Goal: Find specific page/section: Find specific page/section

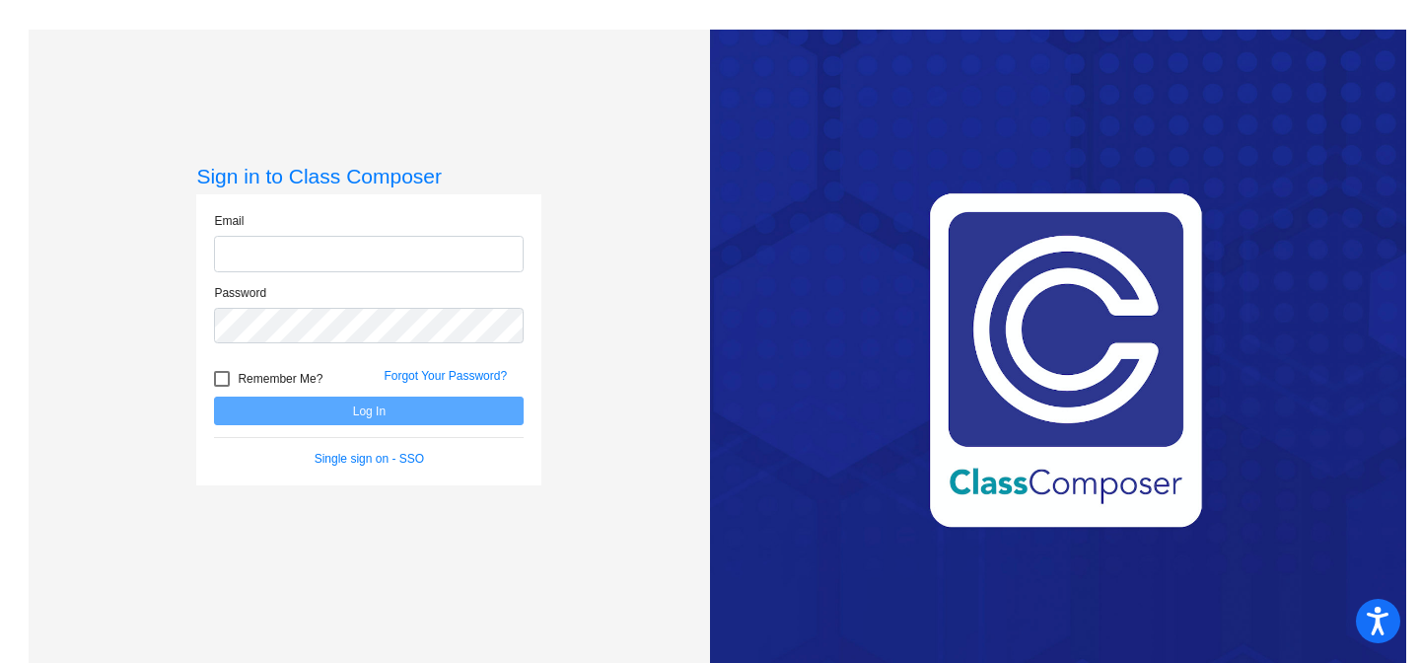
type input "[EMAIL_ADDRESS][DOMAIN_NAME]"
click at [327, 418] on button "Log In" at bounding box center [369, 411] width 310 height 29
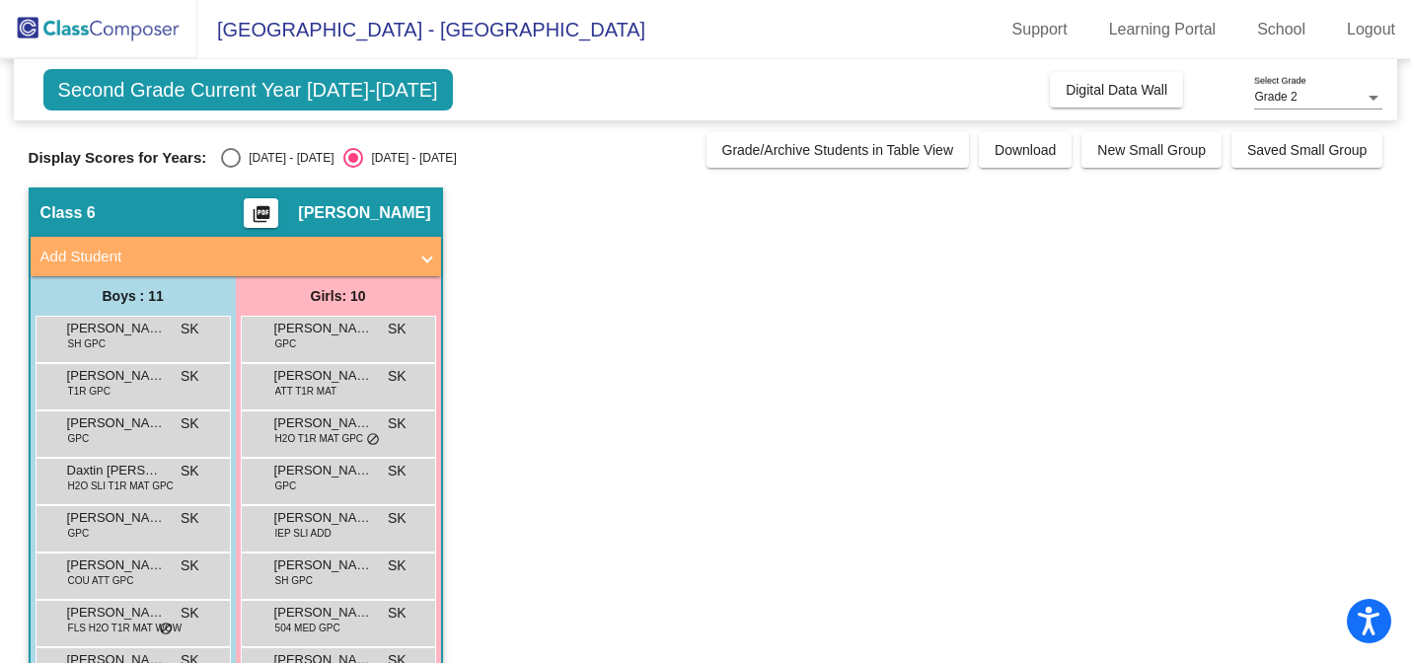
click at [226, 157] on div "Select an option" at bounding box center [231, 158] width 20 height 20
click at [230, 168] on input "[DATE] - [DATE]" at bounding box center [230, 168] width 1 height 1
radio input "true"
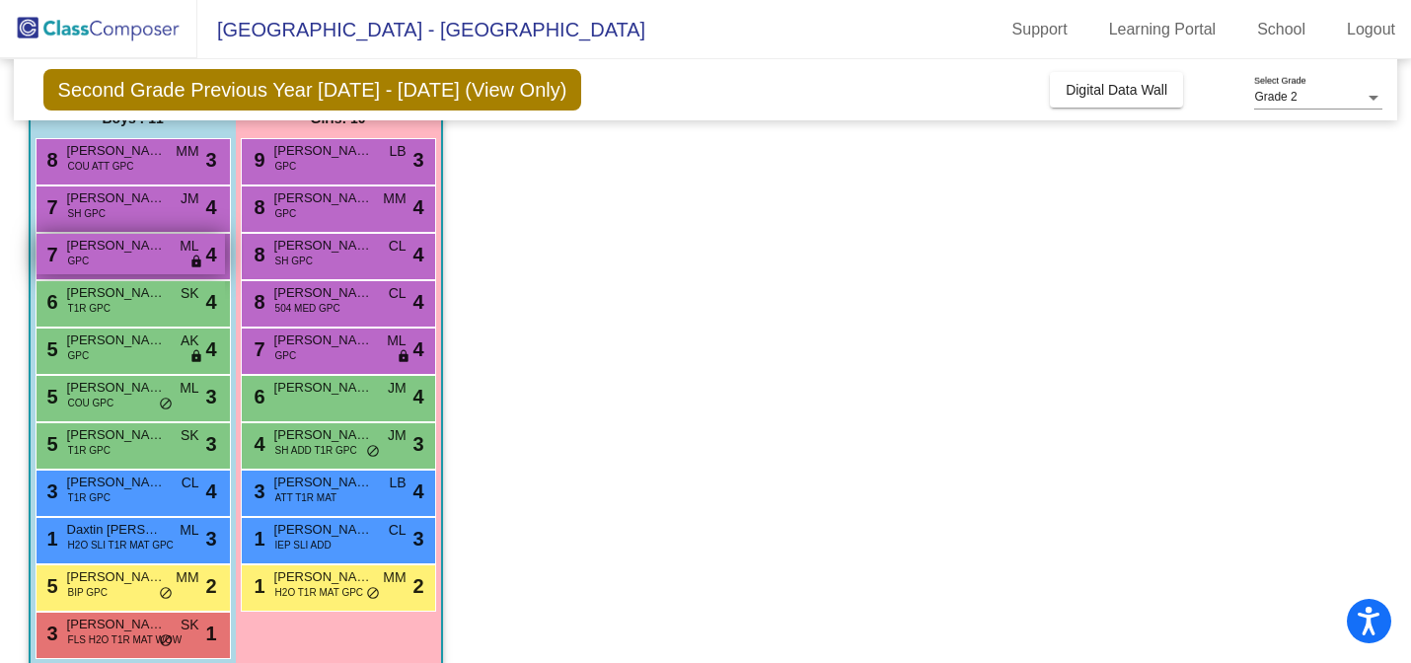
scroll to position [190, 0]
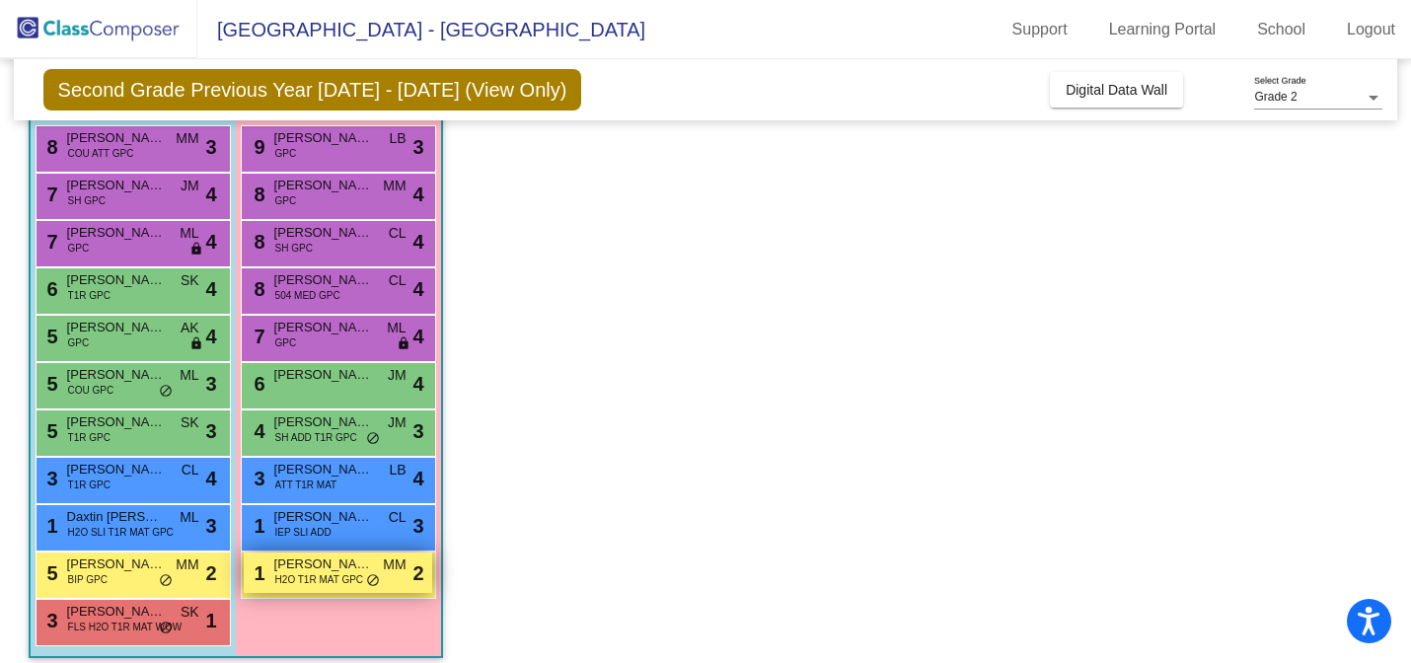
click at [318, 580] on span "H2O T1R MAT GPC" at bounding box center [319, 579] width 88 height 15
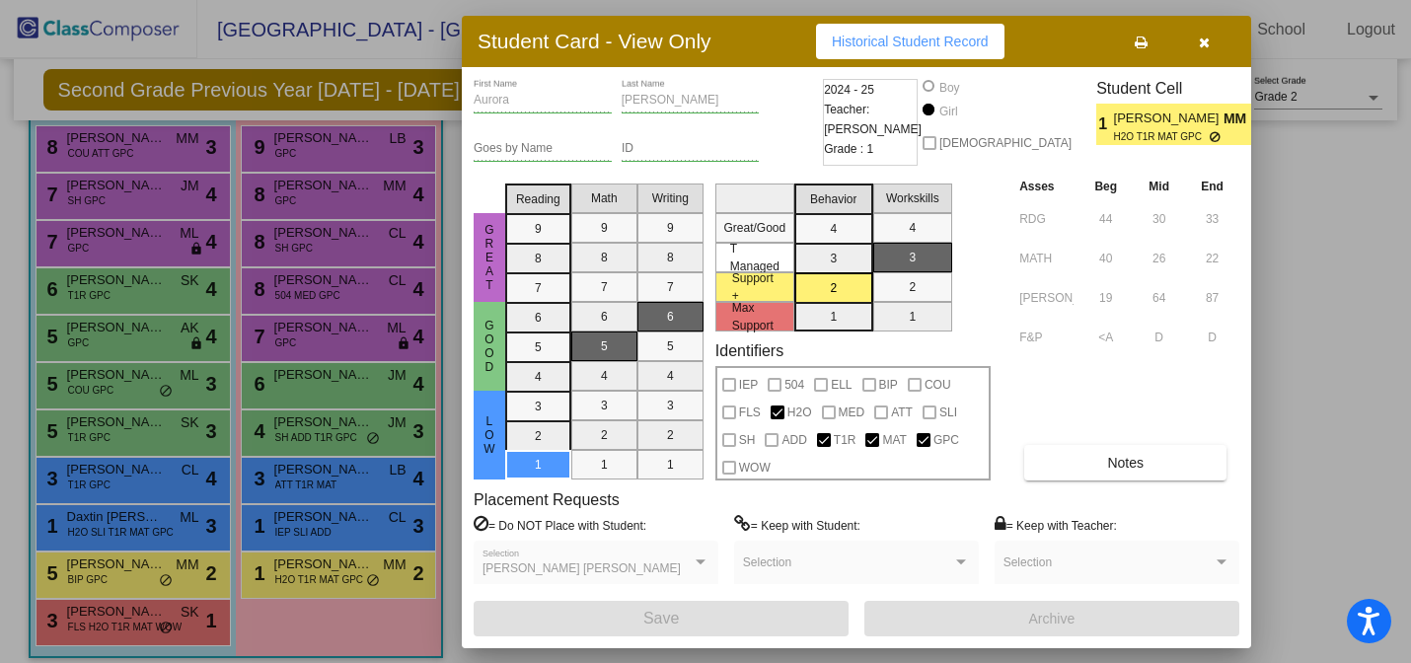
click at [1201, 37] on icon "button" at bounding box center [1204, 43] width 11 height 14
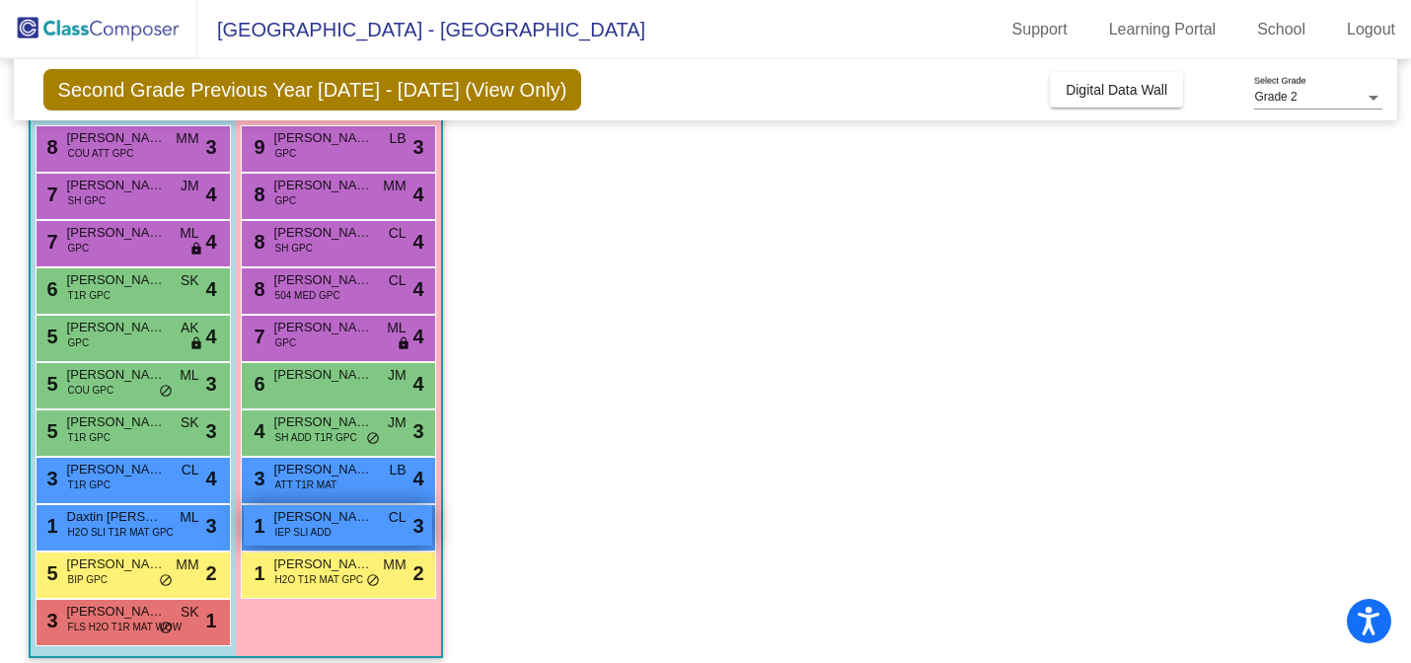
click at [307, 524] on span "[PERSON_NAME]" at bounding box center [323, 517] width 99 height 20
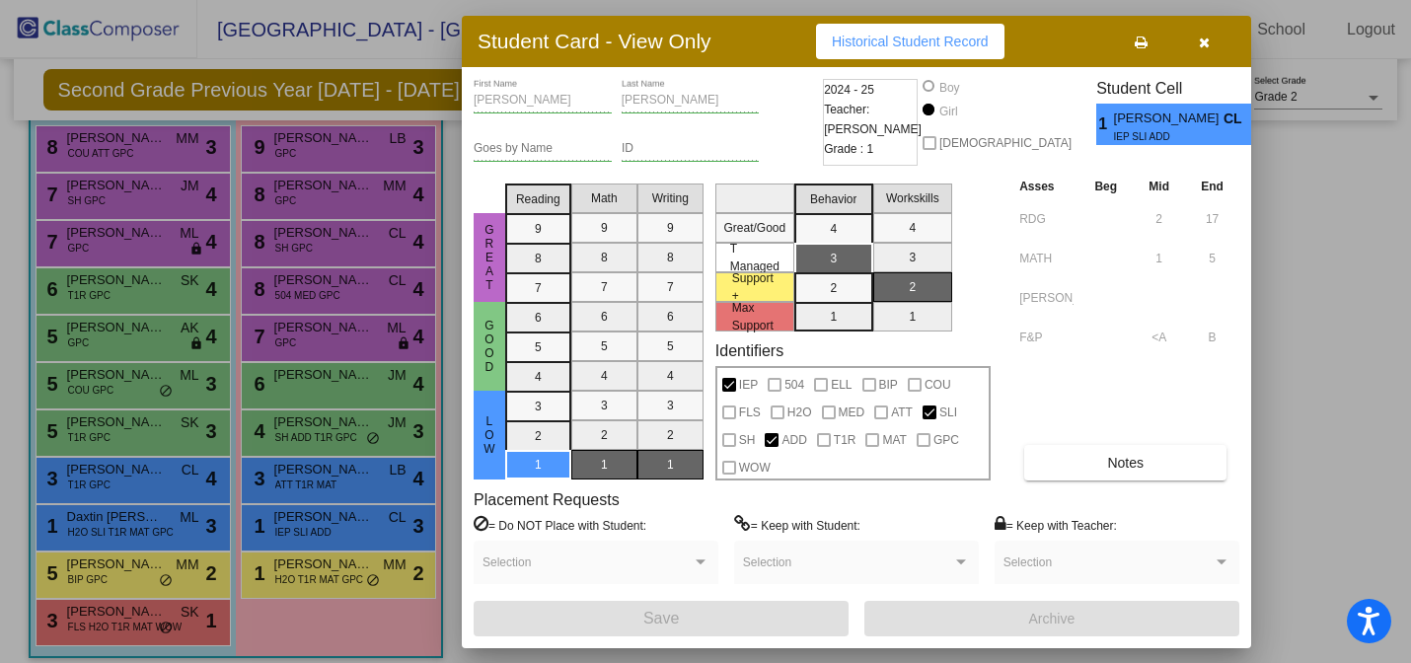
click at [310, 485] on div at bounding box center [705, 331] width 1411 height 663
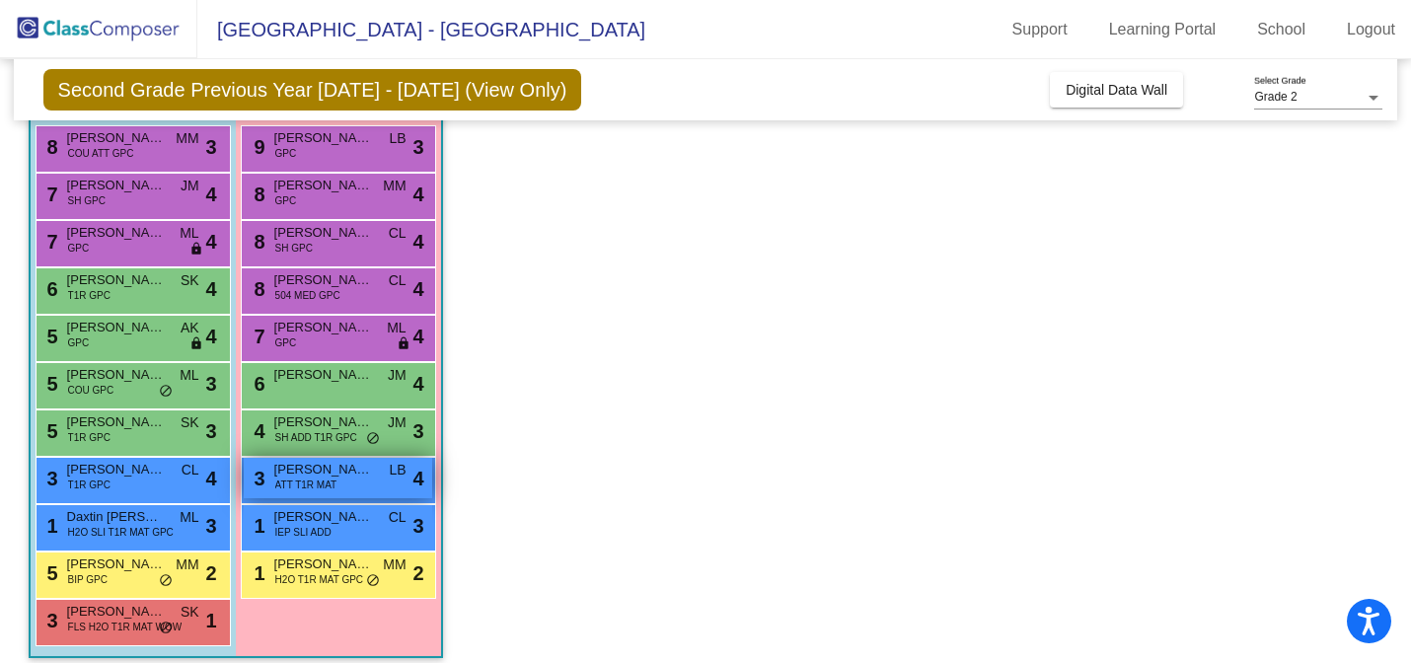
click at [310, 485] on span "ATT T1R MAT" at bounding box center [306, 484] width 62 height 15
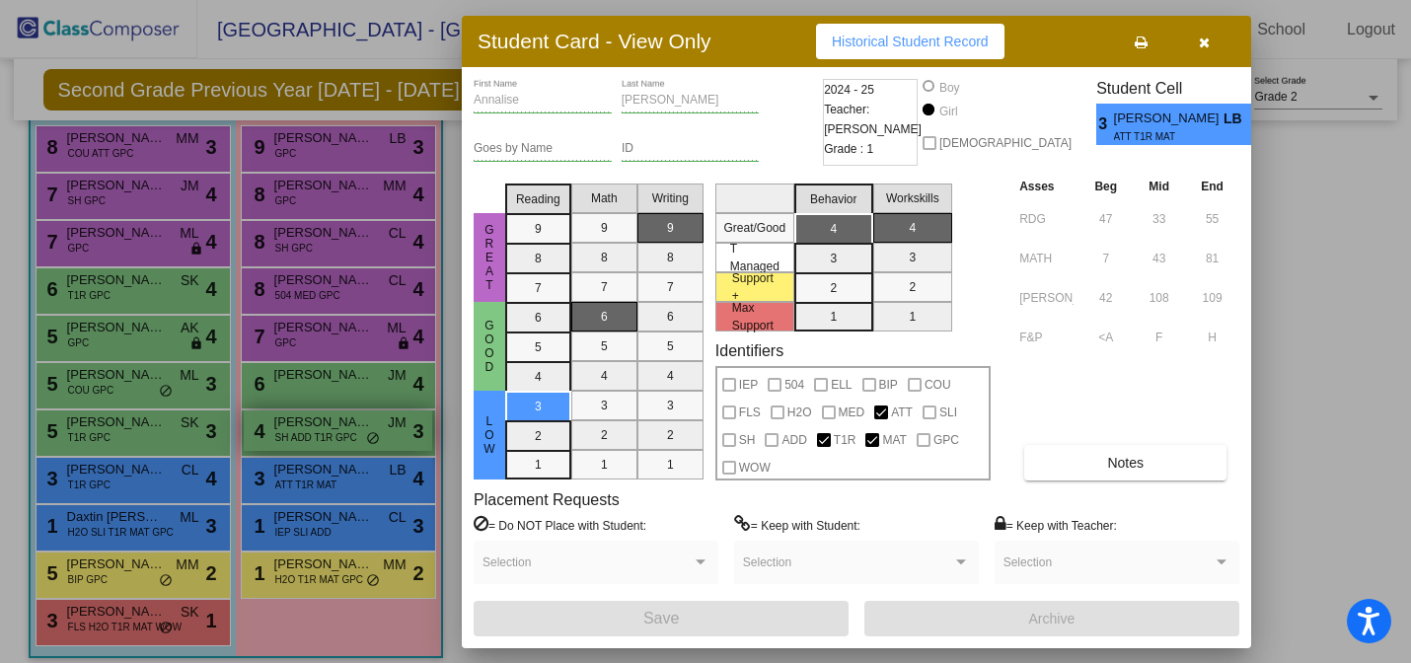
click at [339, 428] on div at bounding box center [705, 331] width 1411 height 663
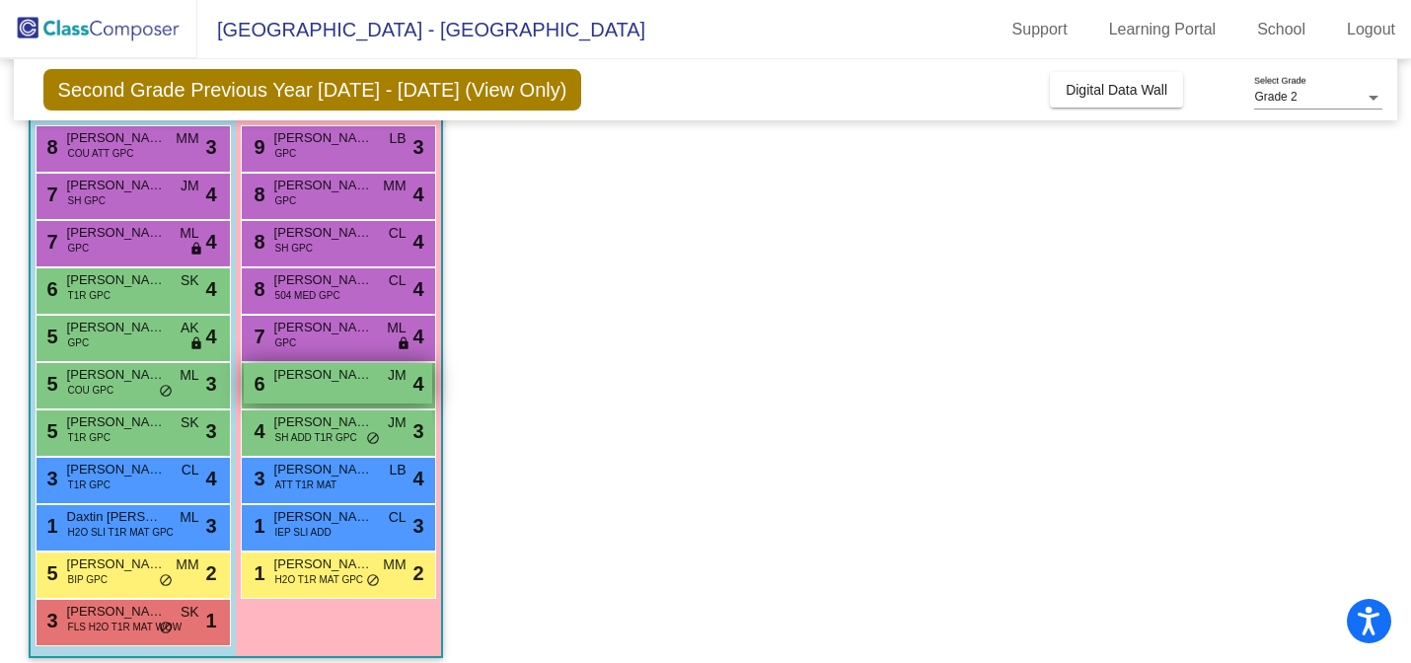
click at [335, 387] on div "6 [PERSON_NAME] lock do_not_disturb_alt 4" at bounding box center [338, 383] width 188 height 40
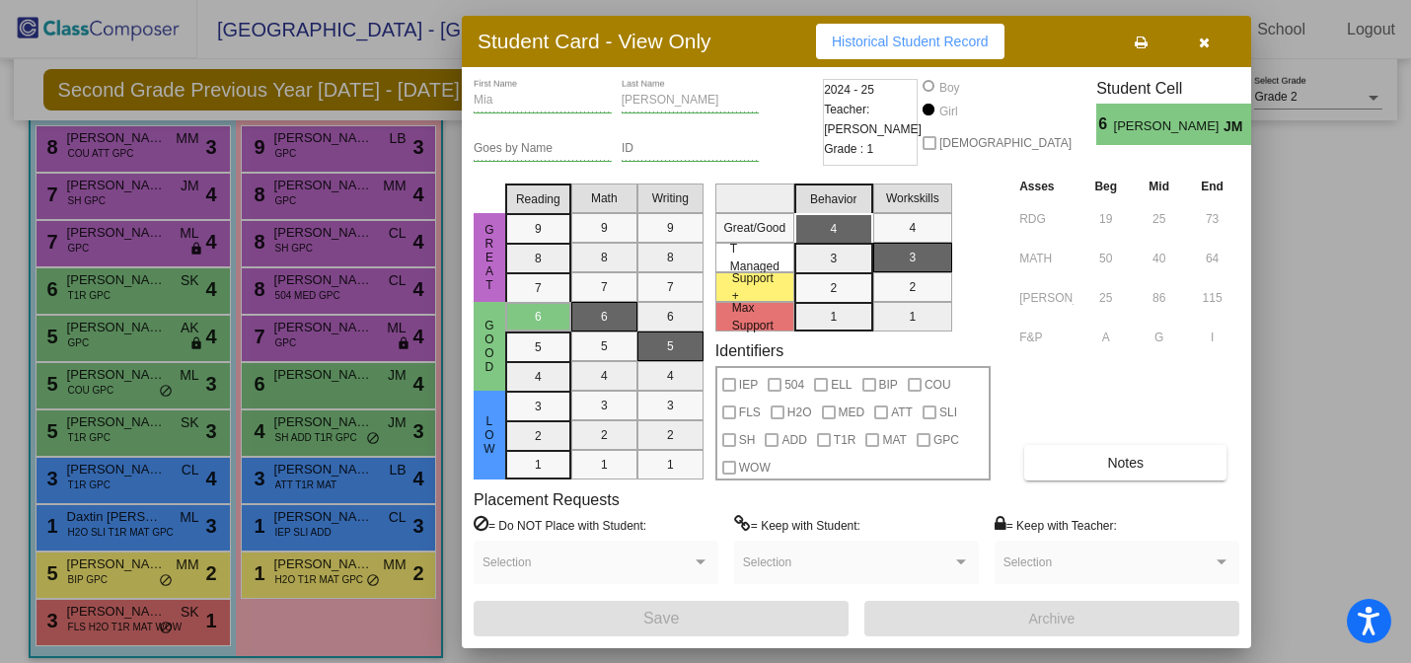
click at [331, 344] on div at bounding box center [705, 331] width 1411 height 663
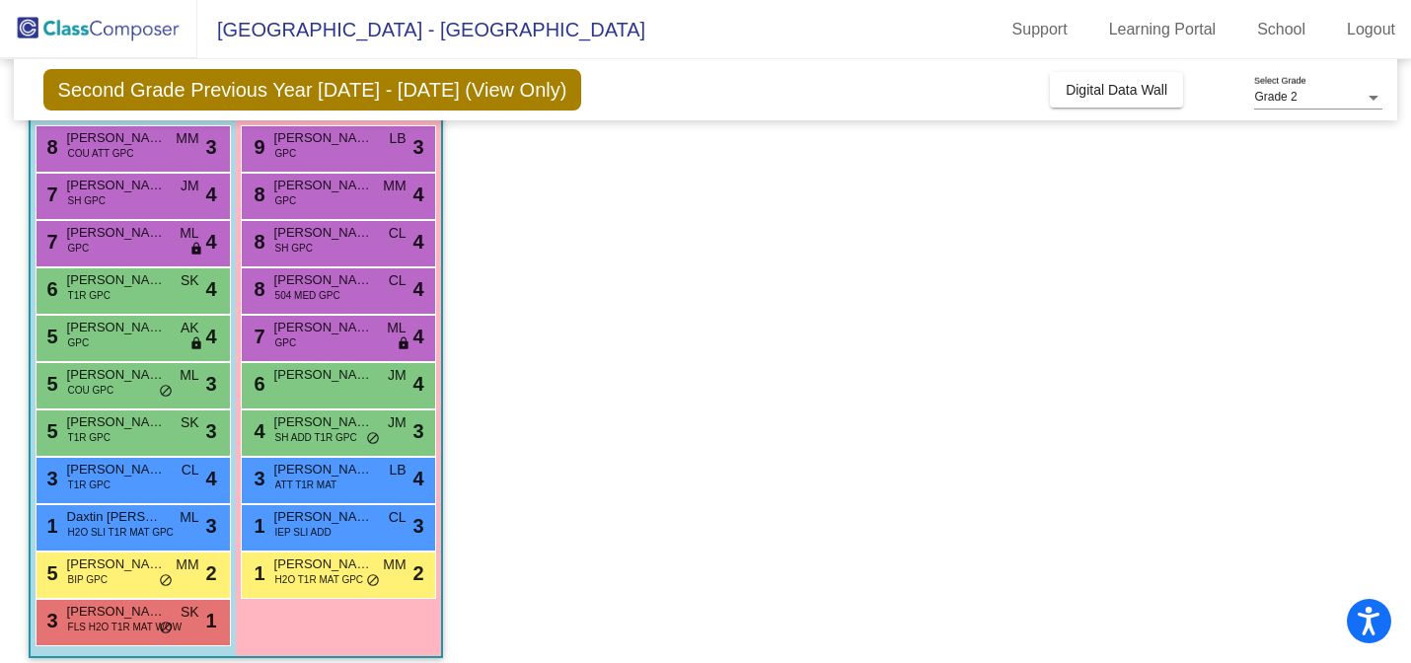
click at [331, 344] on div "7 [PERSON_NAME] GPC ML lock do_not_disturb_alt 4" at bounding box center [338, 336] width 188 height 40
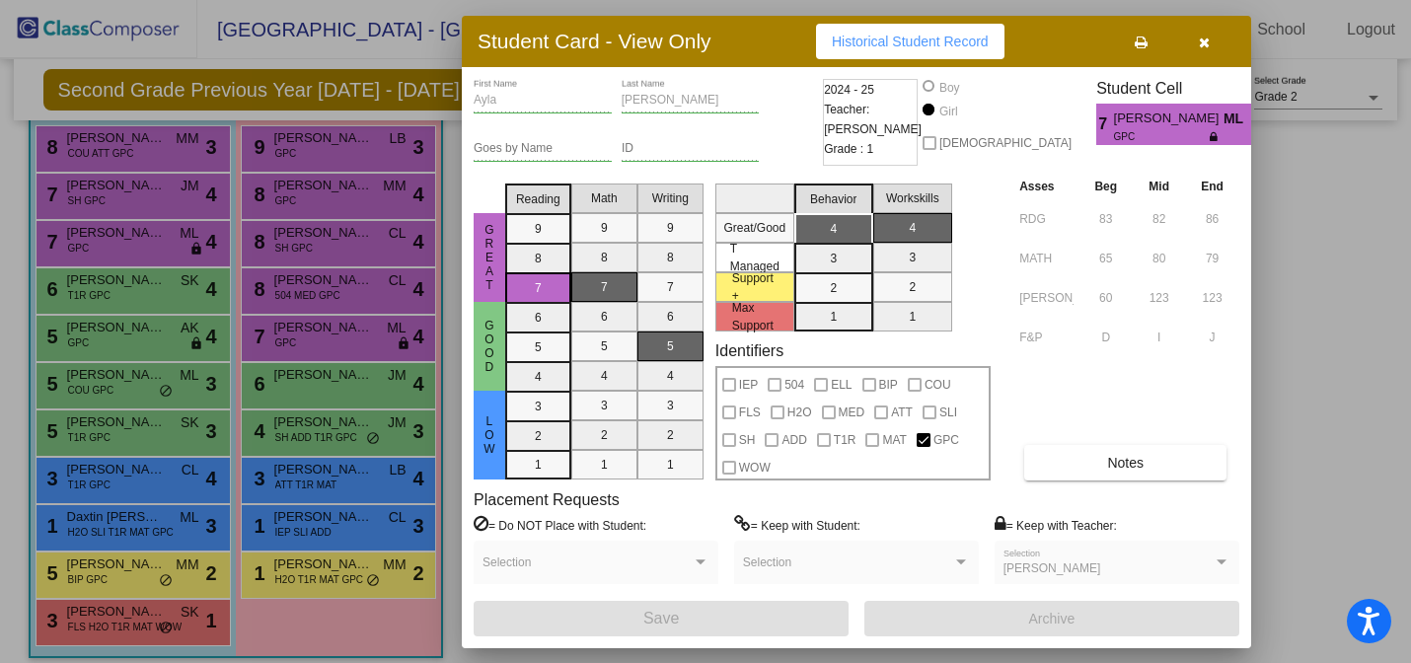
click at [1208, 40] on icon "button" at bounding box center [1204, 43] width 11 height 14
